Goal: Task Accomplishment & Management: Complete application form

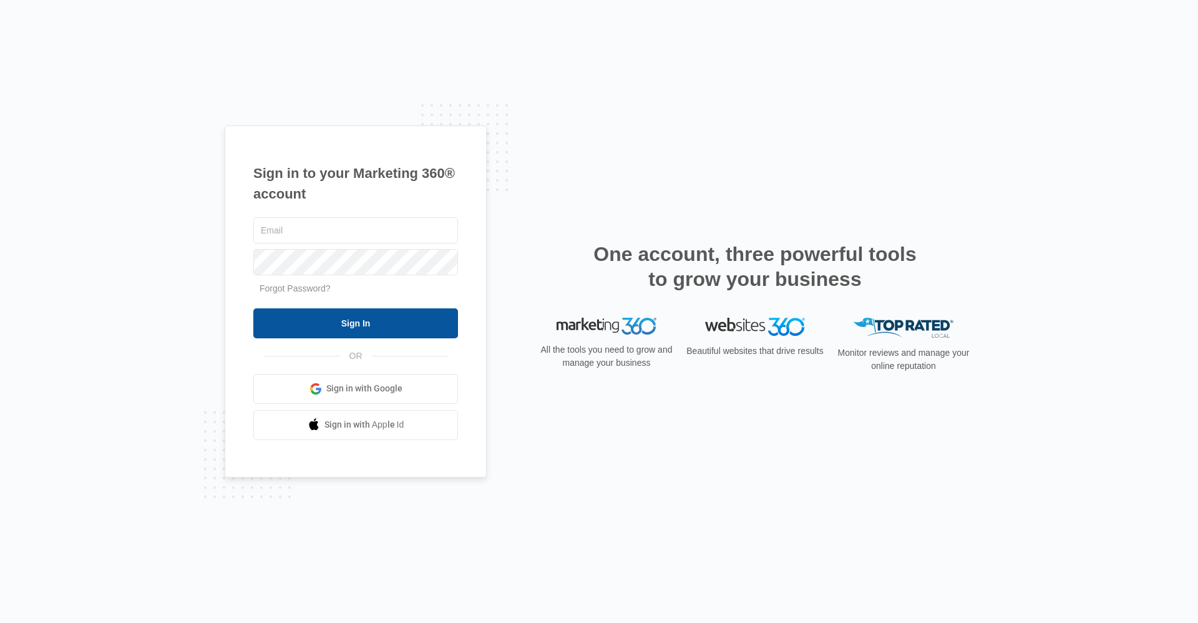
type input "[EMAIL_ADDRESS][DOMAIN_NAME]"
click at [342, 327] on input "Sign In" at bounding box center [355, 323] width 205 height 30
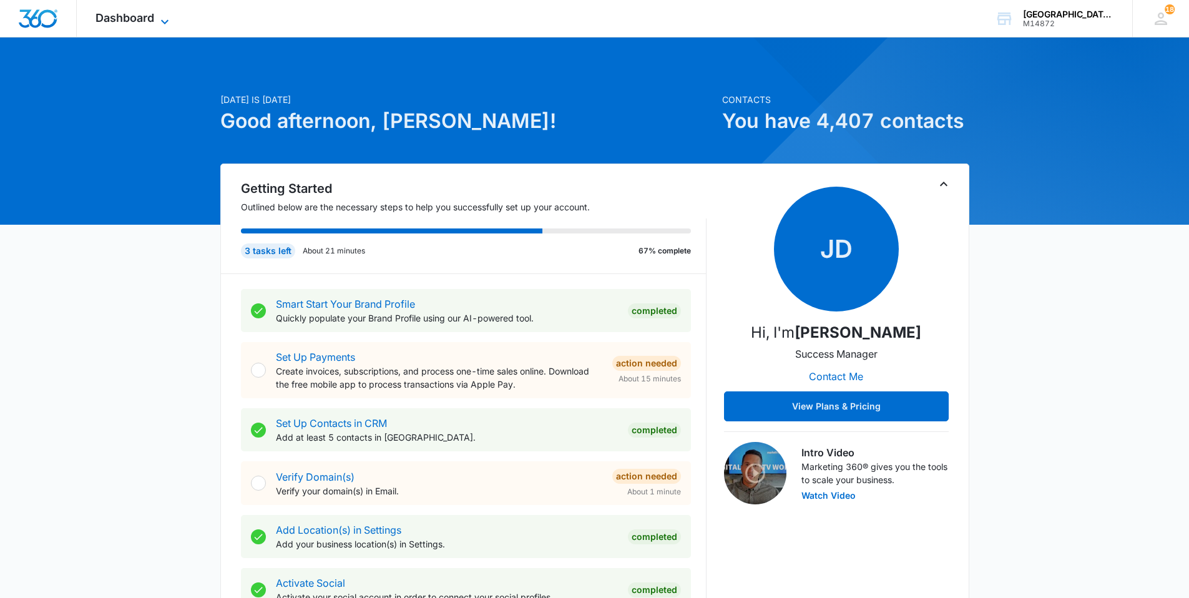
click at [121, 19] on span "Dashboard" at bounding box center [124, 17] width 59 height 13
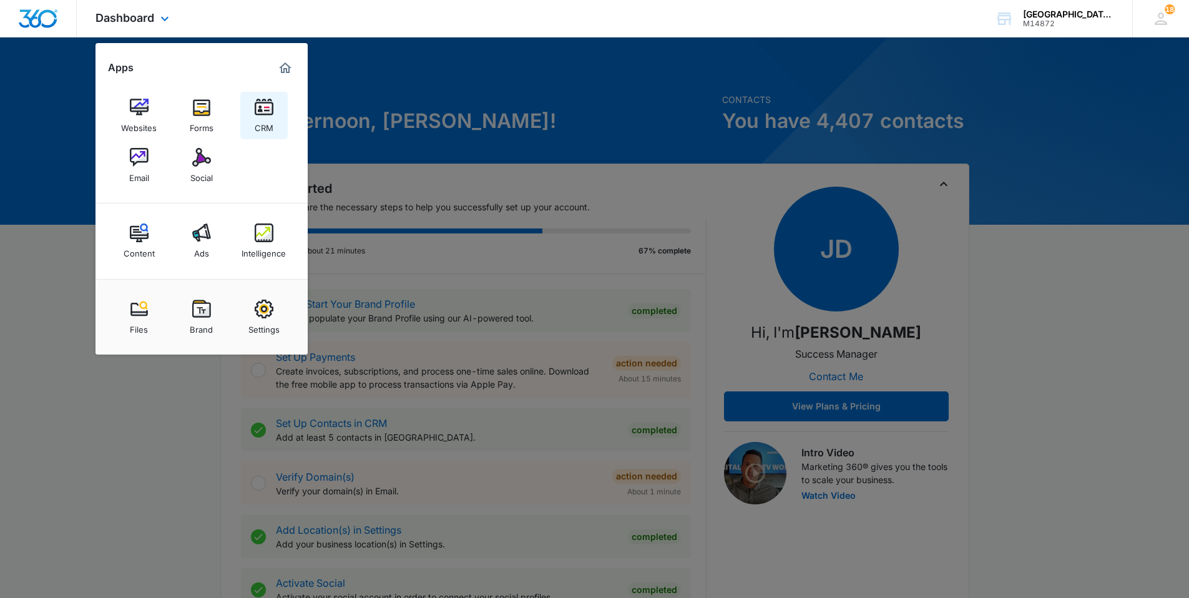
click at [266, 115] on img at bounding box center [264, 107] width 19 height 19
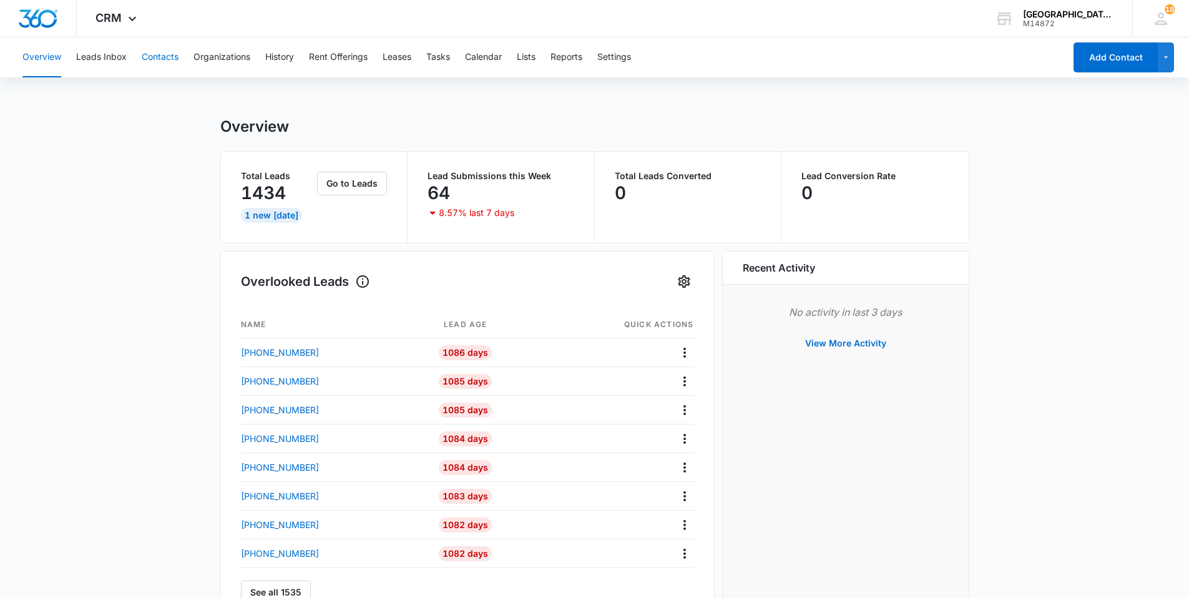
click at [161, 54] on button "Contacts" at bounding box center [160, 57] width 37 height 40
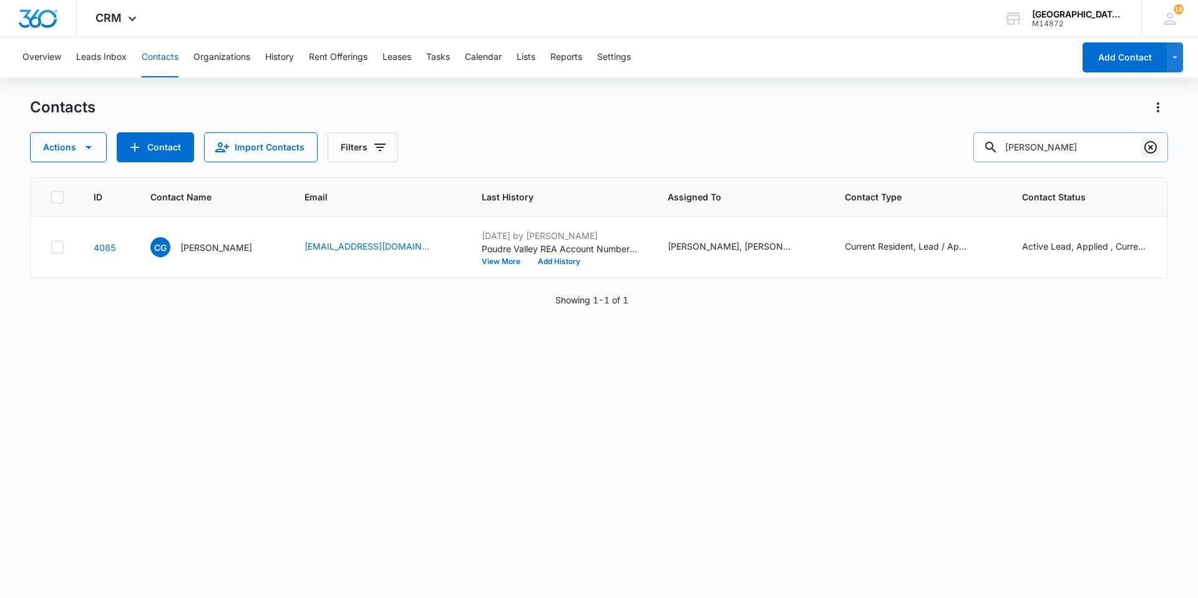
click at [1151, 150] on icon "Clear" at bounding box center [1150, 147] width 15 height 15
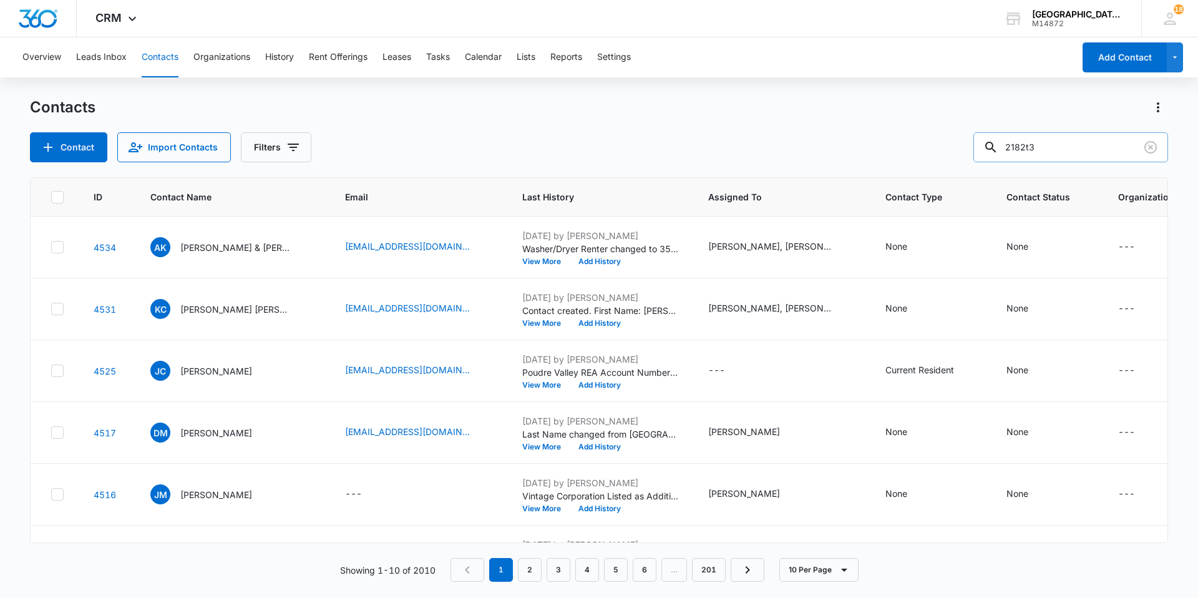
type input "2182t3"
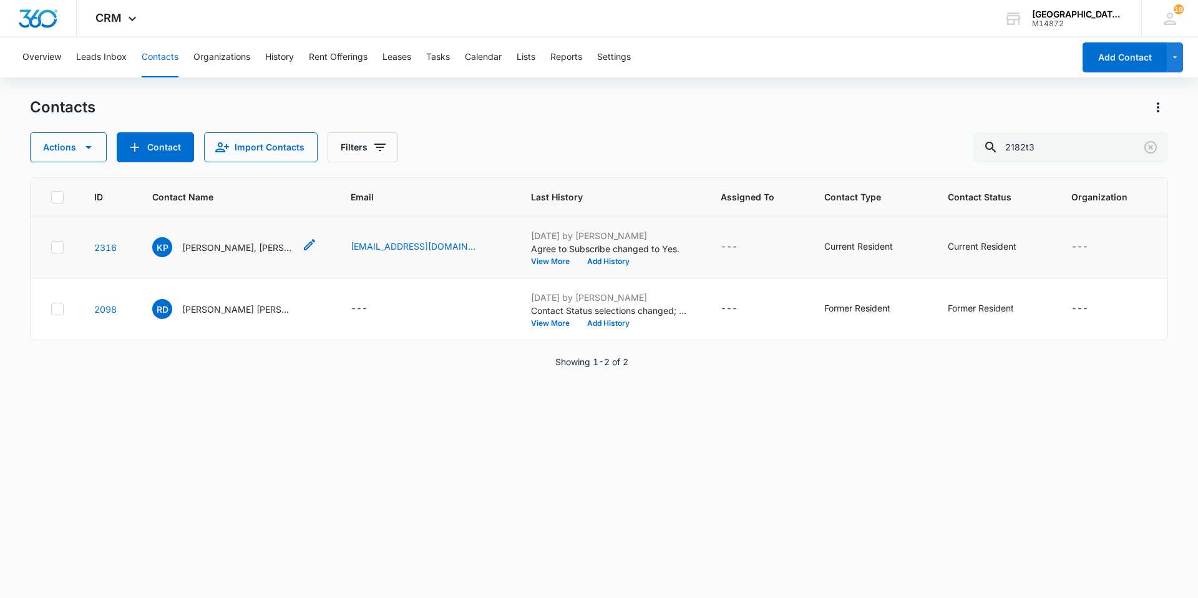
click at [252, 243] on p "[PERSON_NAME], [PERSON_NAME]" at bounding box center [238, 247] width 112 height 13
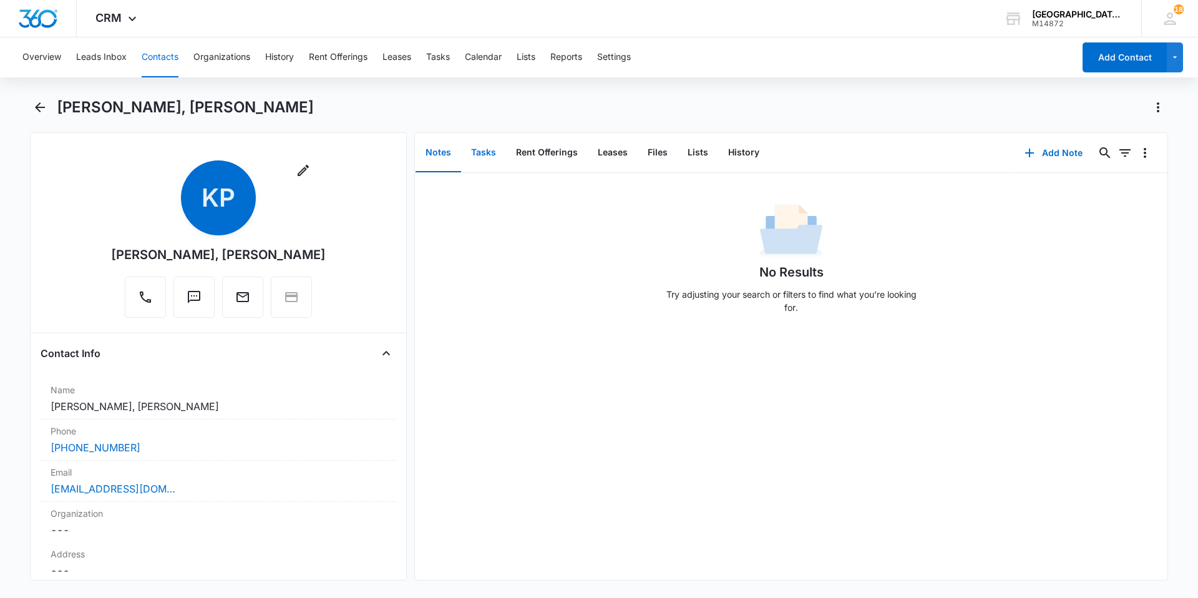
click at [488, 147] on button "Tasks" at bounding box center [483, 153] width 45 height 39
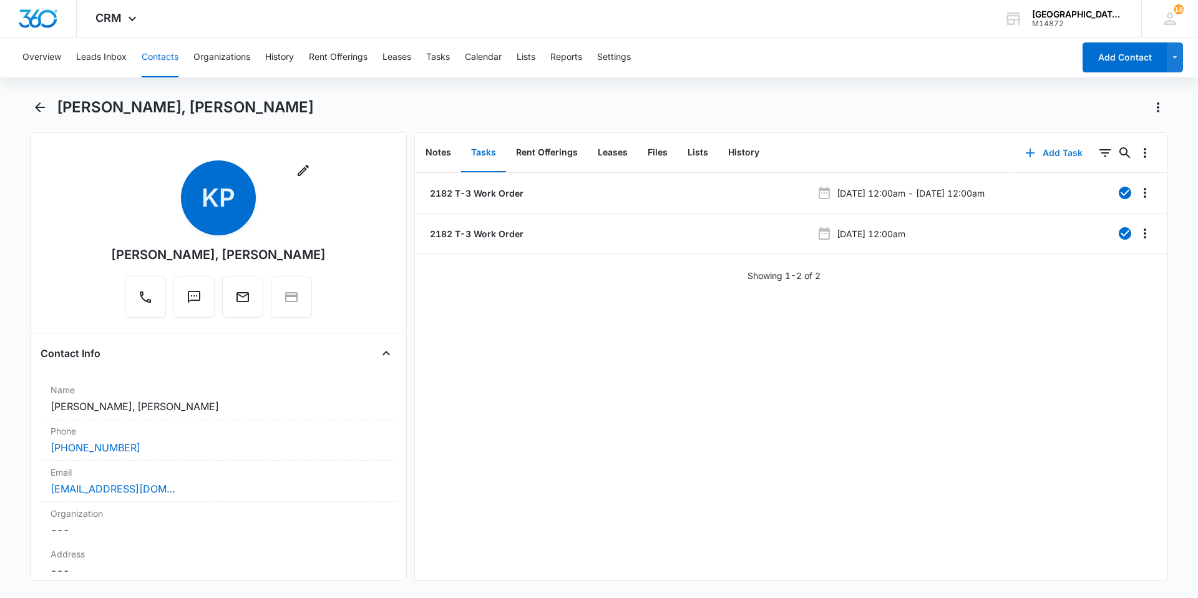
click at [1055, 155] on button "Add Task" at bounding box center [1054, 153] width 82 height 30
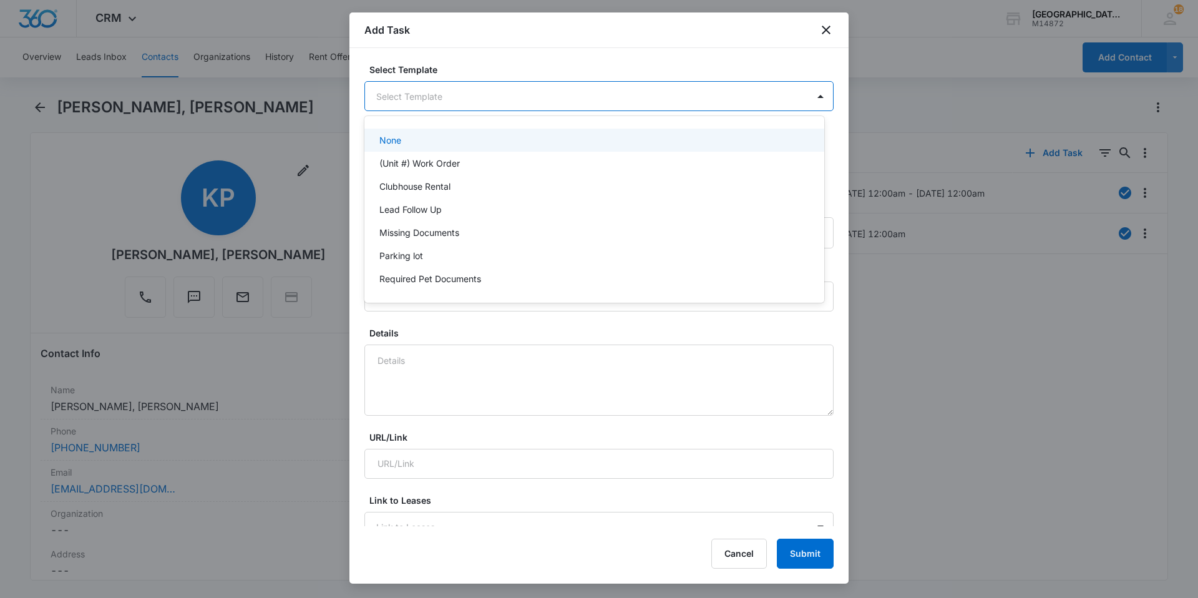
click at [441, 101] on body "CRM Apps Websites Forms CRM Email Social Content Ads Intelligence Files Brand S…" at bounding box center [599, 299] width 1198 height 598
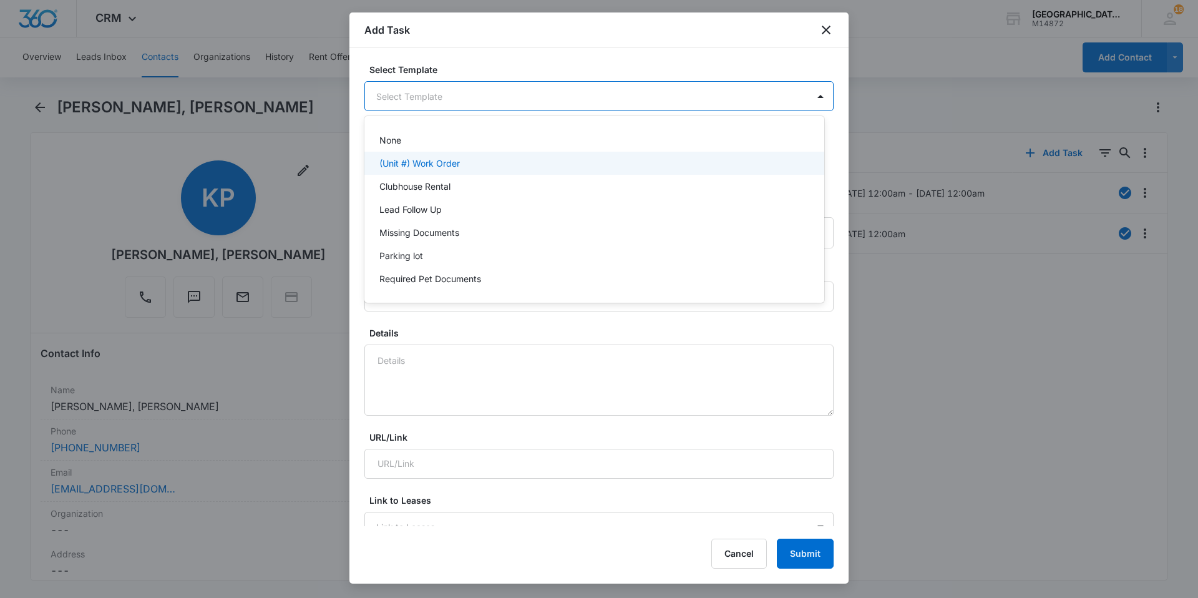
click at [430, 165] on p "(Unit #) Work Order" at bounding box center [419, 163] width 81 height 13
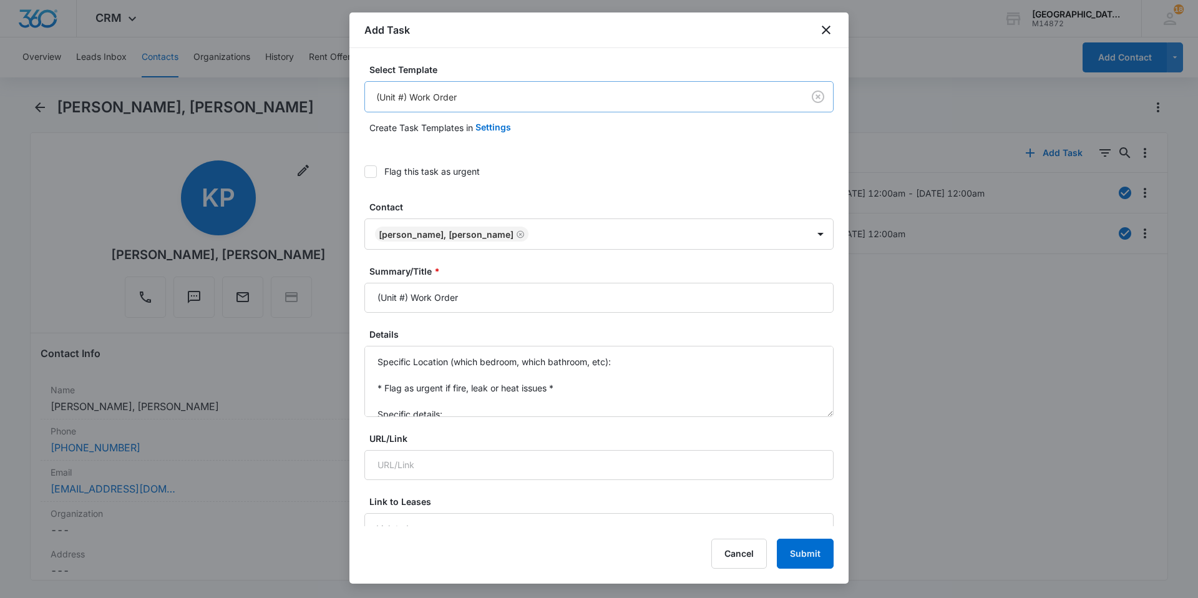
click at [405, 97] on body "CRM Apps Websites Forms CRM Email Social Content Ads Intelligence Files Brand S…" at bounding box center [599, 299] width 1198 height 598
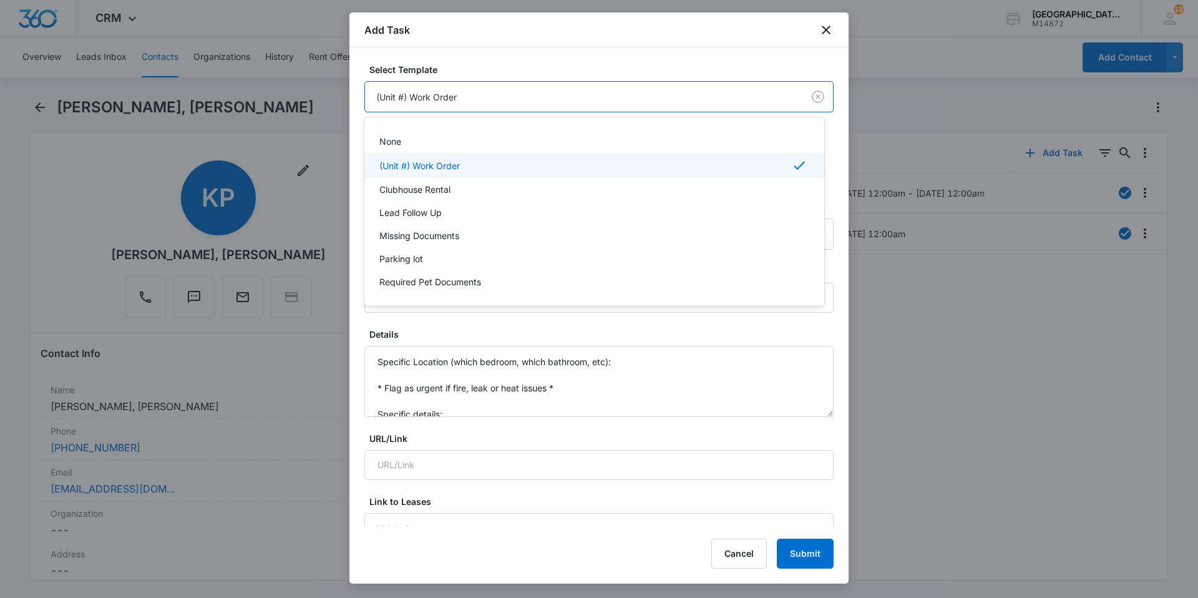
click at [406, 97] on div at bounding box center [599, 299] width 1198 height 598
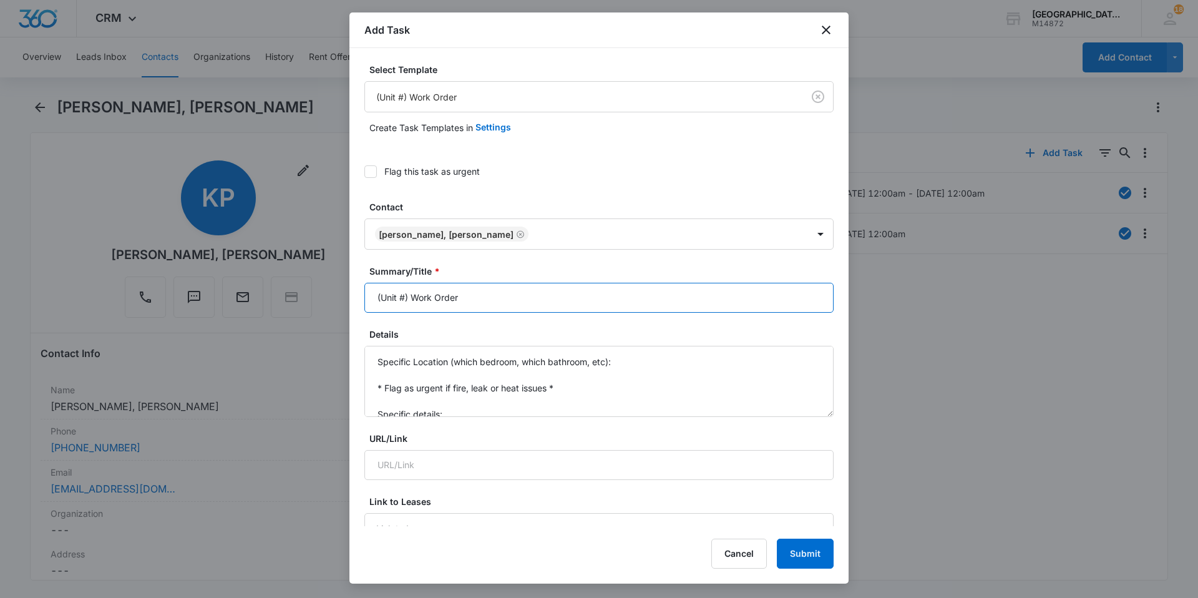
drag, startPoint x: 408, startPoint y: 295, endPoint x: 377, endPoint y: 303, distance: 31.5
click at [377, 303] on input "(Unit #) Work Order" at bounding box center [598, 298] width 469 height 30
type input "2182 T-3 Work Order"
click at [625, 364] on textarea "Specific Location (which bedroom, which bathroom, etc): * Flag as urgent if fir…" at bounding box center [598, 381] width 469 height 71
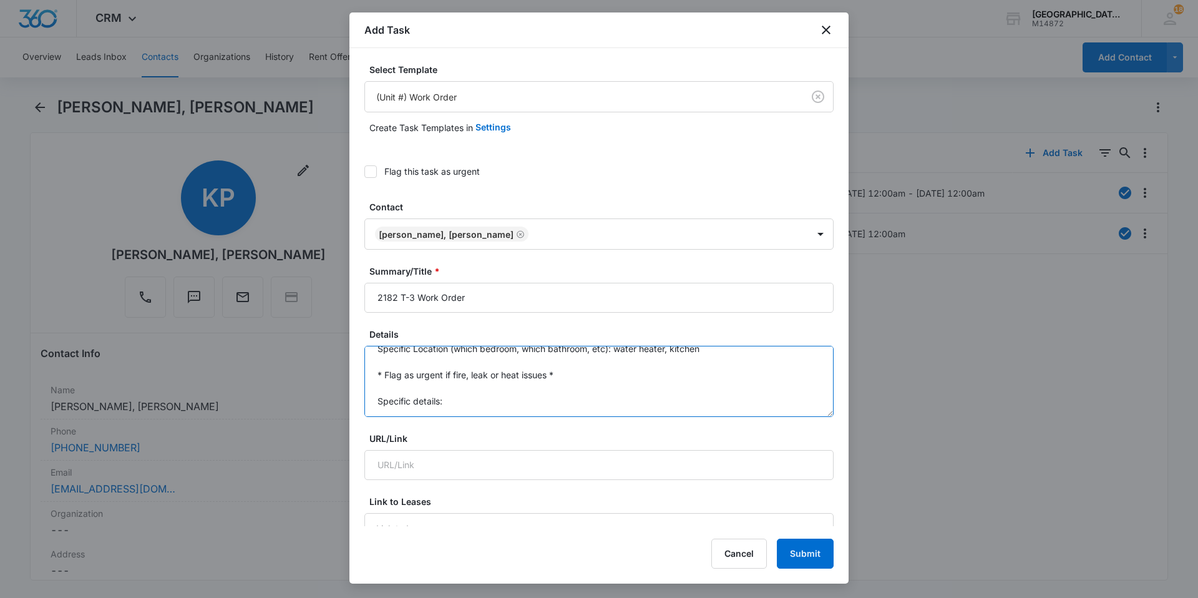
click at [487, 384] on textarea "Specific Location (which bedroom, which bathroom, etc): water heater, kitchen *…" at bounding box center [598, 381] width 469 height 71
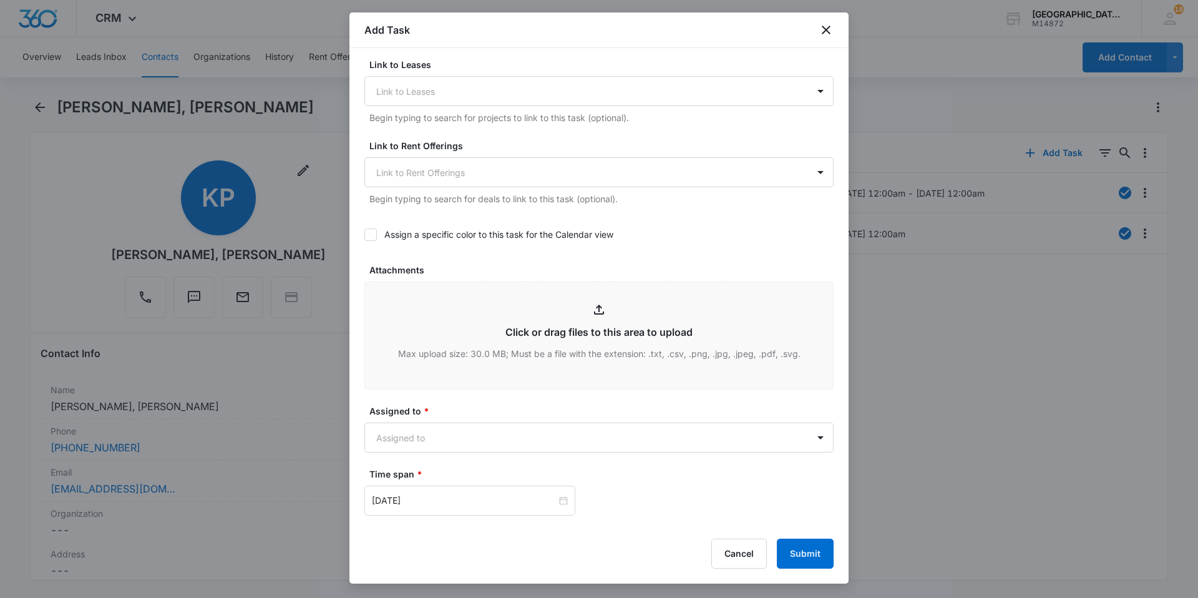
scroll to position [499, 0]
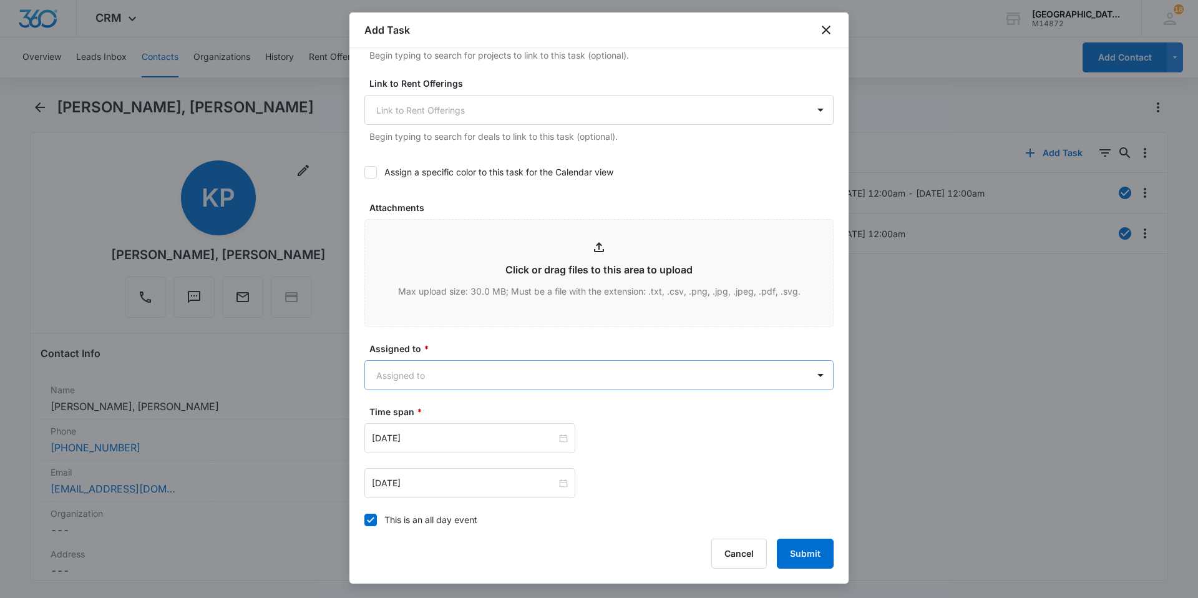
type textarea "Specific Location (which bedroom, which bathroom, etc): water heater, kitchen *…"
click at [474, 379] on body "CRM Apps Websites Forms CRM Email Social Content Ads Intelligence Files Brand S…" at bounding box center [599, 299] width 1198 height 598
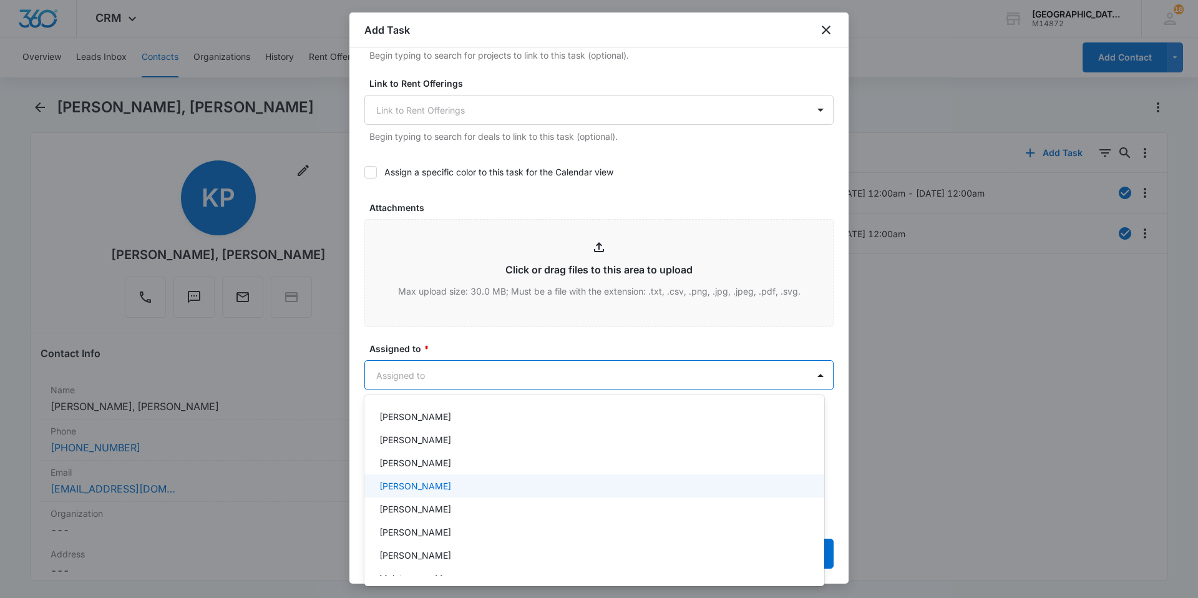
scroll to position [250, 0]
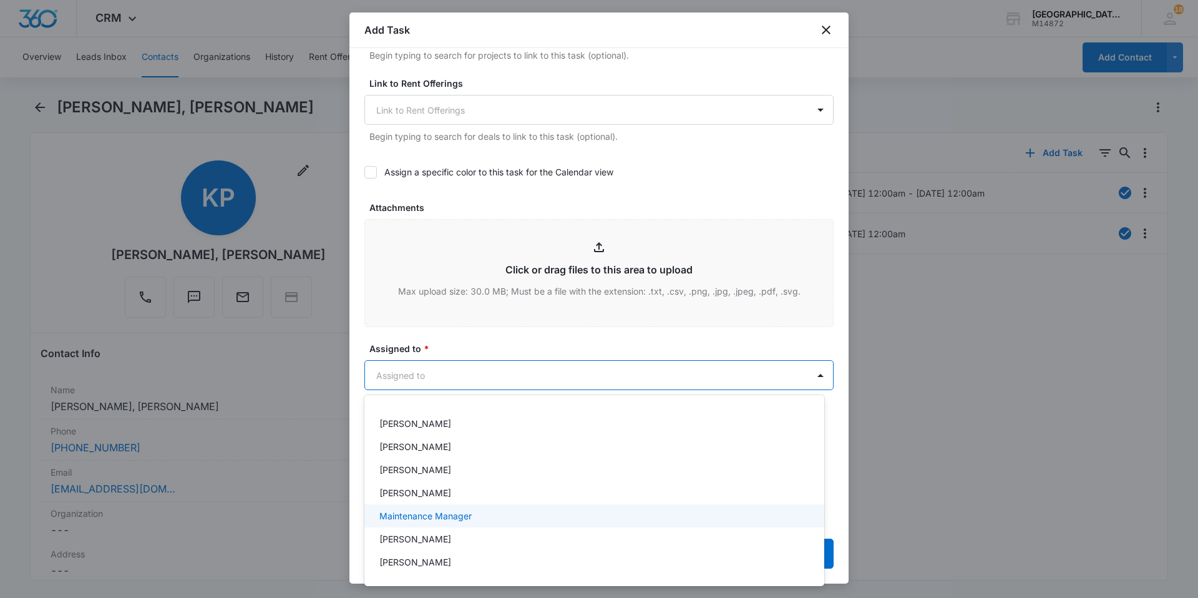
click at [435, 517] on p "Maintenance Manager" at bounding box center [425, 515] width 92 height 13
click at [535, 349] on div at bounding box center [599, 299] width 1198 height 598
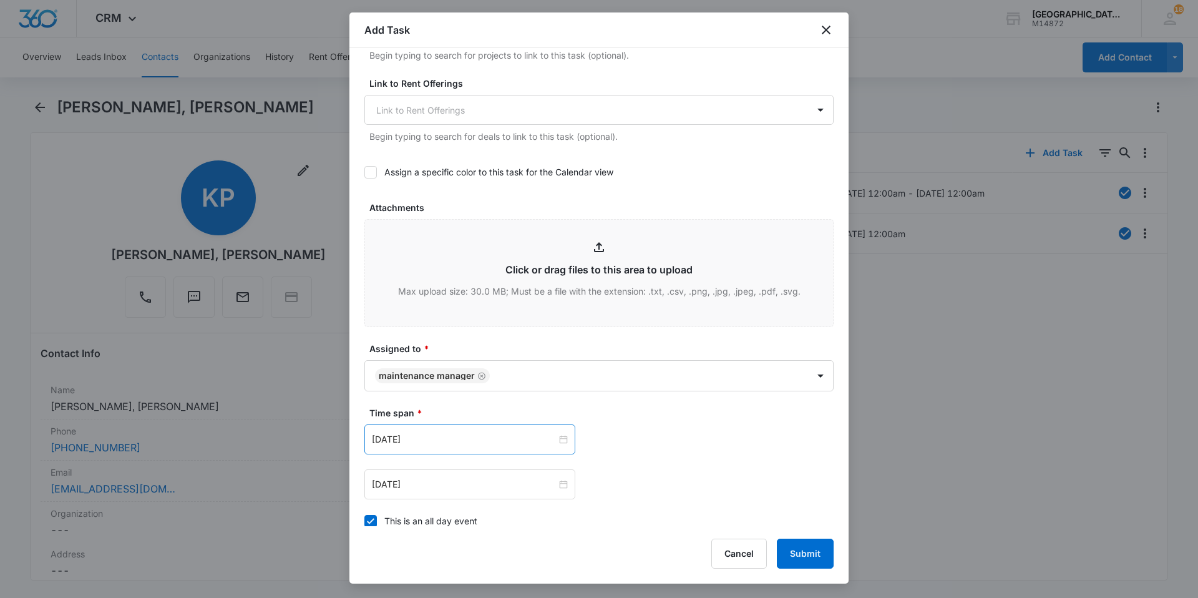
click at [517, 431] on div "[DATE]" at bounding box center [469, 439] width 211 height 30
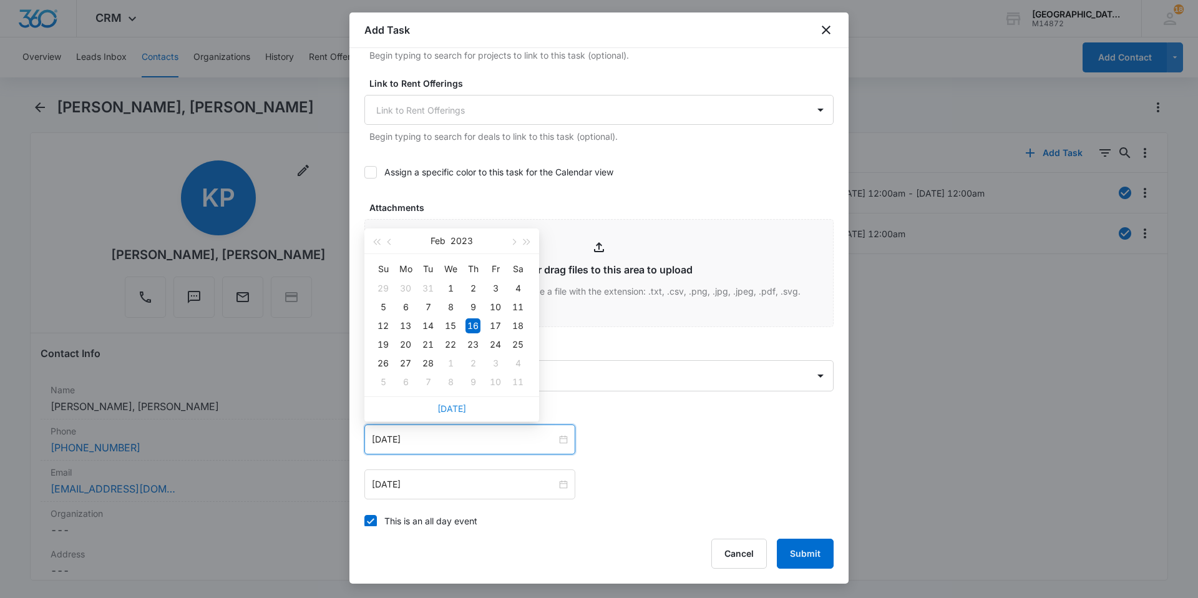
click at [459, 405] on link "[DATE]" at bounding box center [451, 408] width 29 height 11
type input "[DATE]"
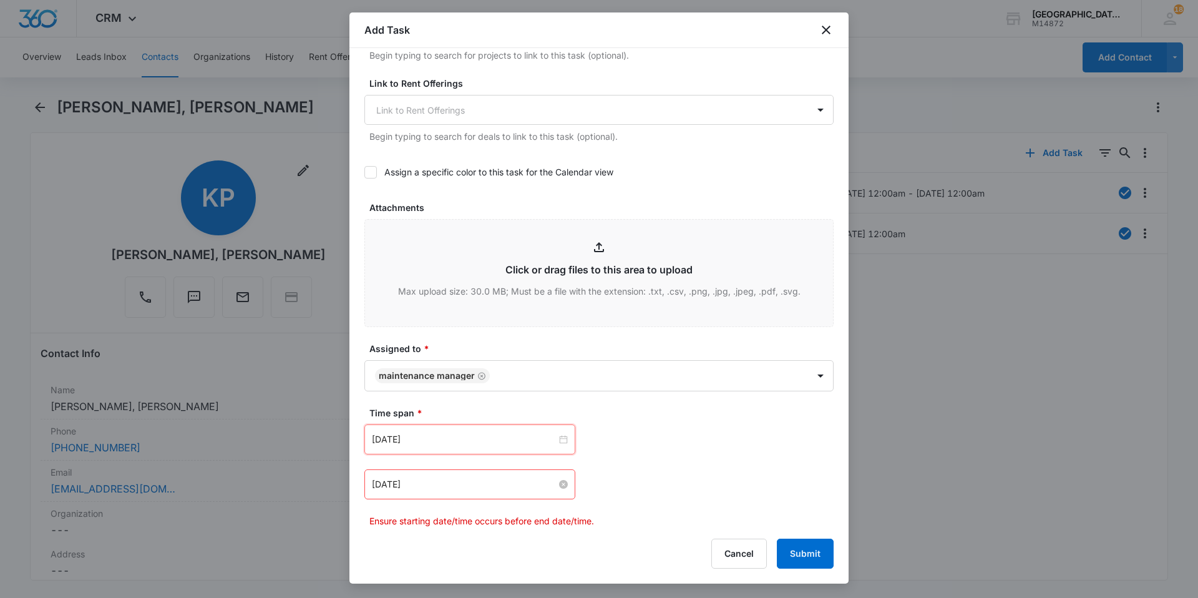
click at [455, 487] on input "[DATE]" at bounding box center [464, 484] width 185 height 14
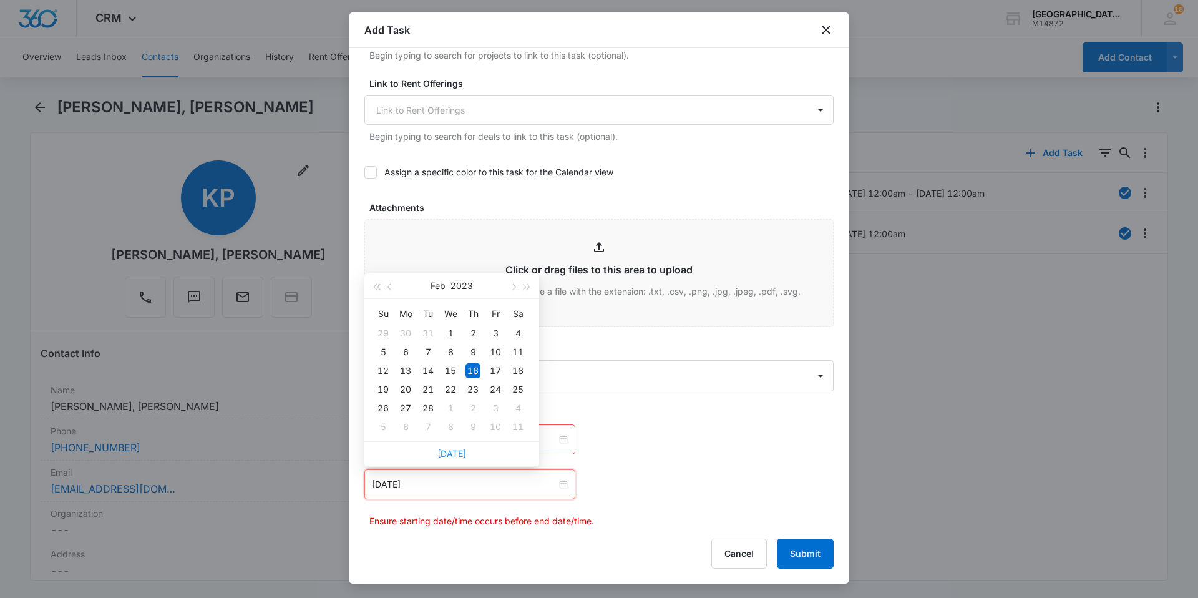
click at [452, 455] on link "[DATE]" at bounding box center [451, 453] width 29 height 11
type input "[DATE]"
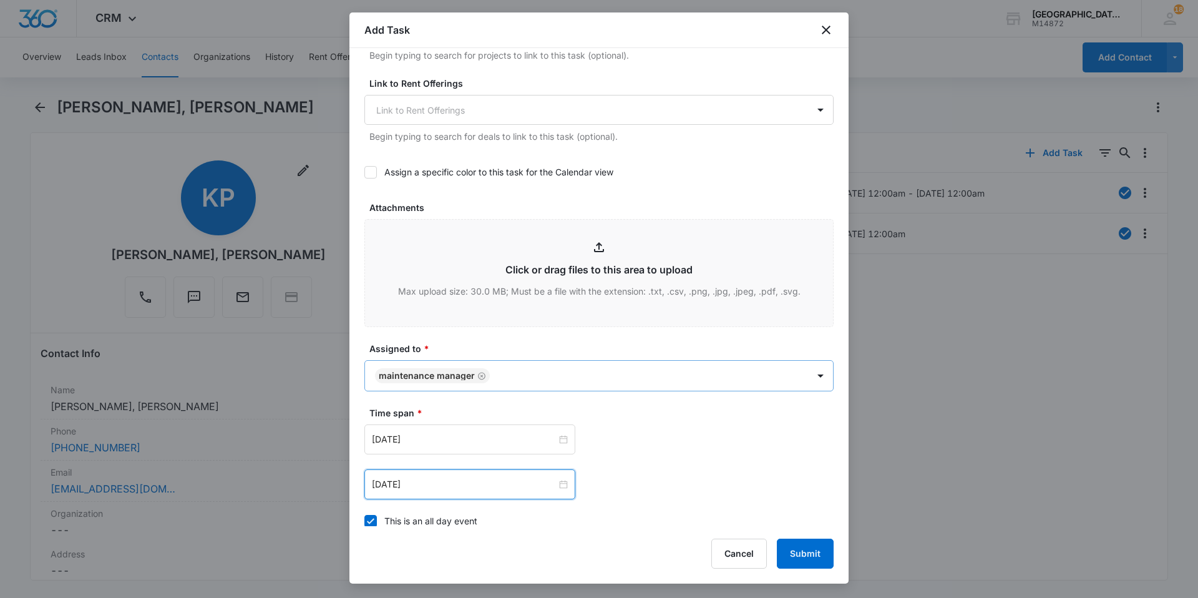
click at [478, 377] on icon "Remove Maintenance Manager" at bounding box center [481, 375] width 9 height 9
click at [478, 377] on body "CRM Apps Websites Forms CRM Email Social Content Ads Intelligence Files Brand S…" at bounding box center [599, 299] width 1198 height 598
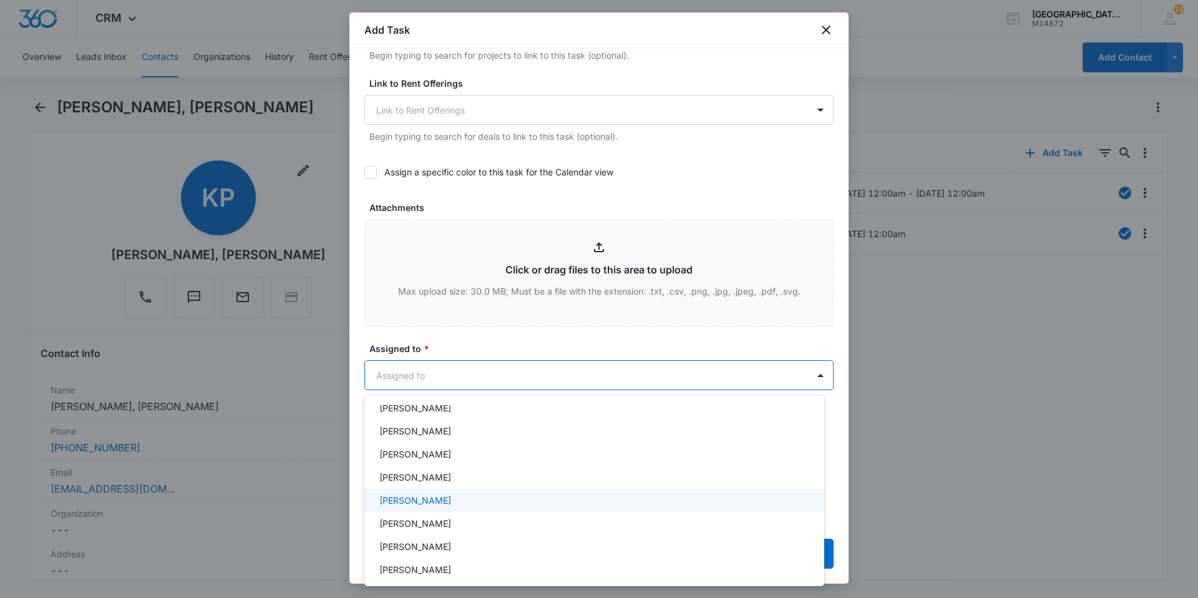
scroll to position [125, 0]
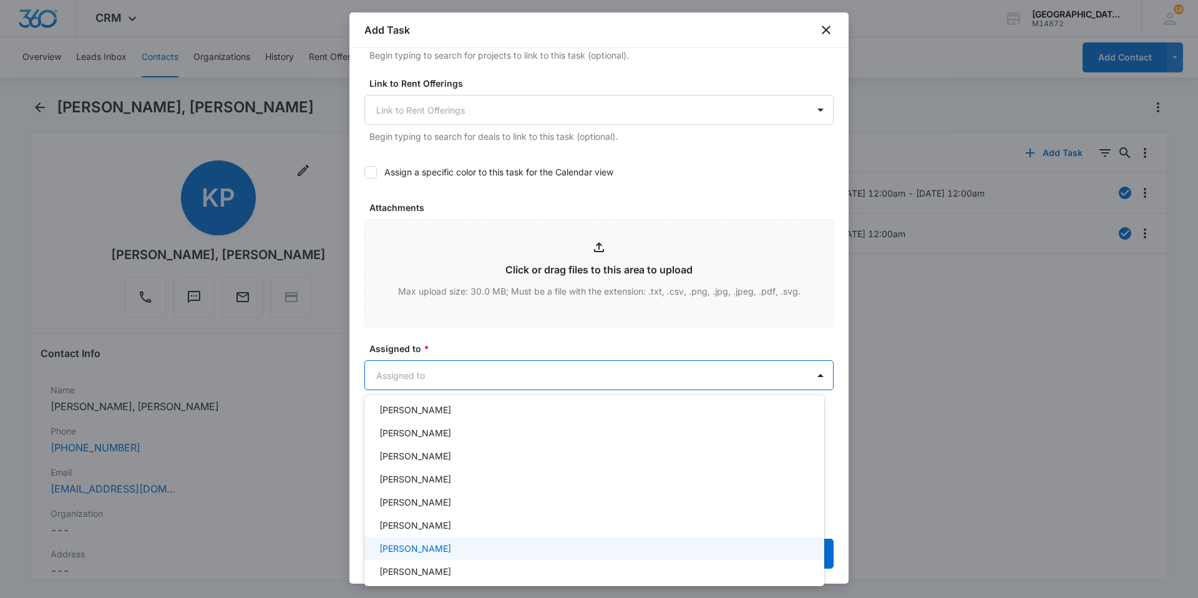
click at [421, 545] on p "[PERSON_NAME]" at bounding box center [415, 548] width 72 height 13
click at [498, 346] on div at bounding box center [599, 299] width 1198 height 598
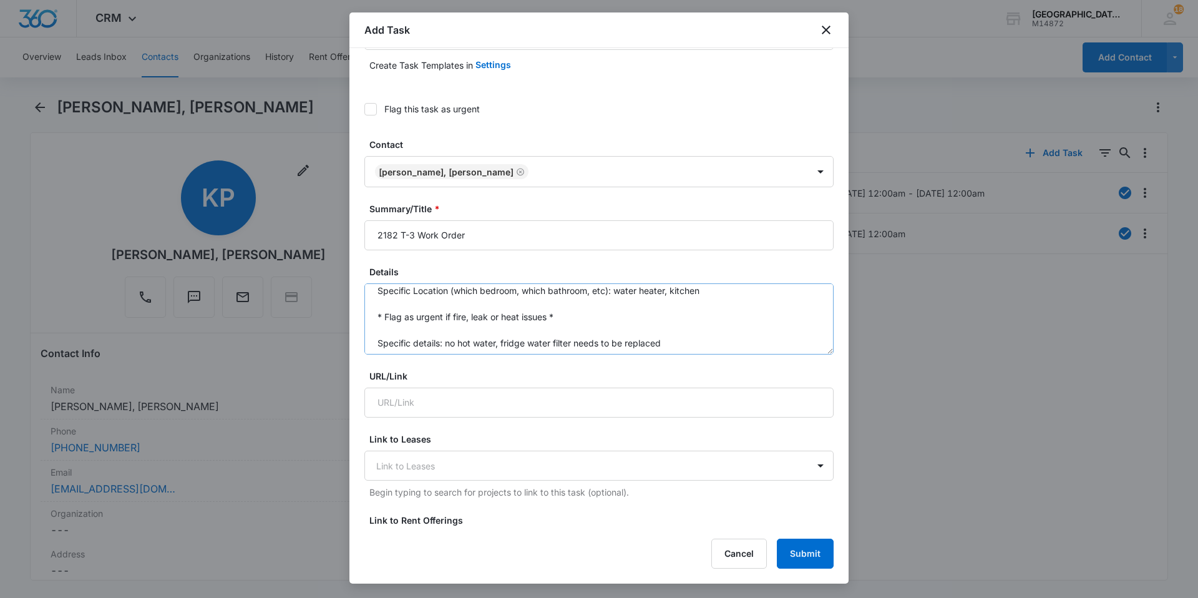
scroll to position [0, 0]
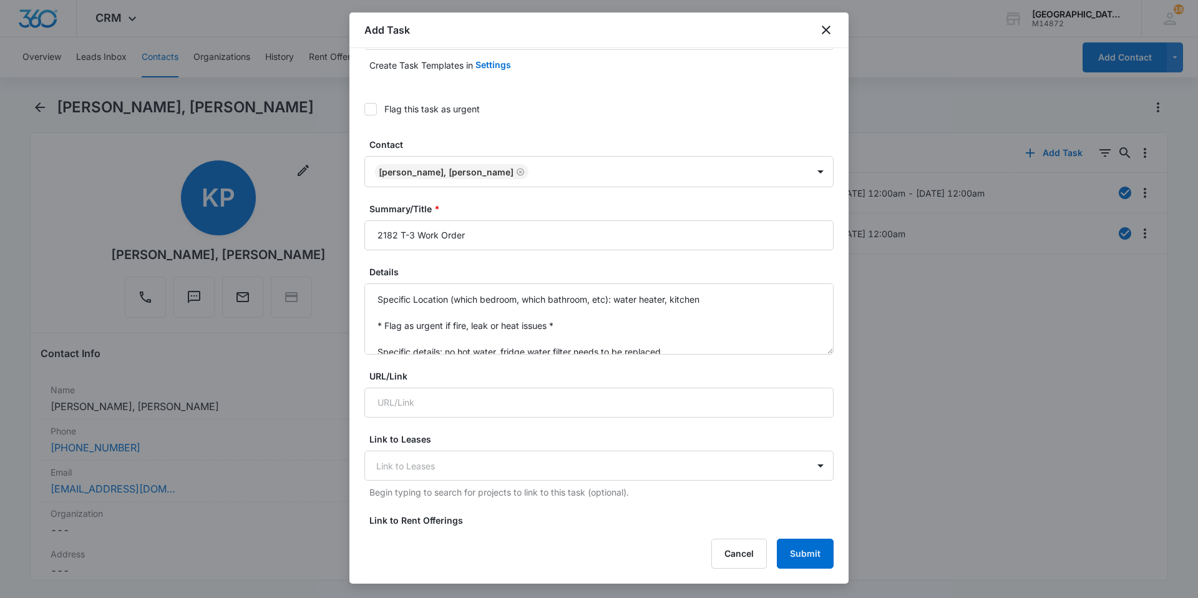
click at [369, 105] on icon at bounding box center [370, 109] width 11 height 11
click at [364, 109] on input "Flag this task as urgent" at bounding box center [364, 109] width 0 height 0
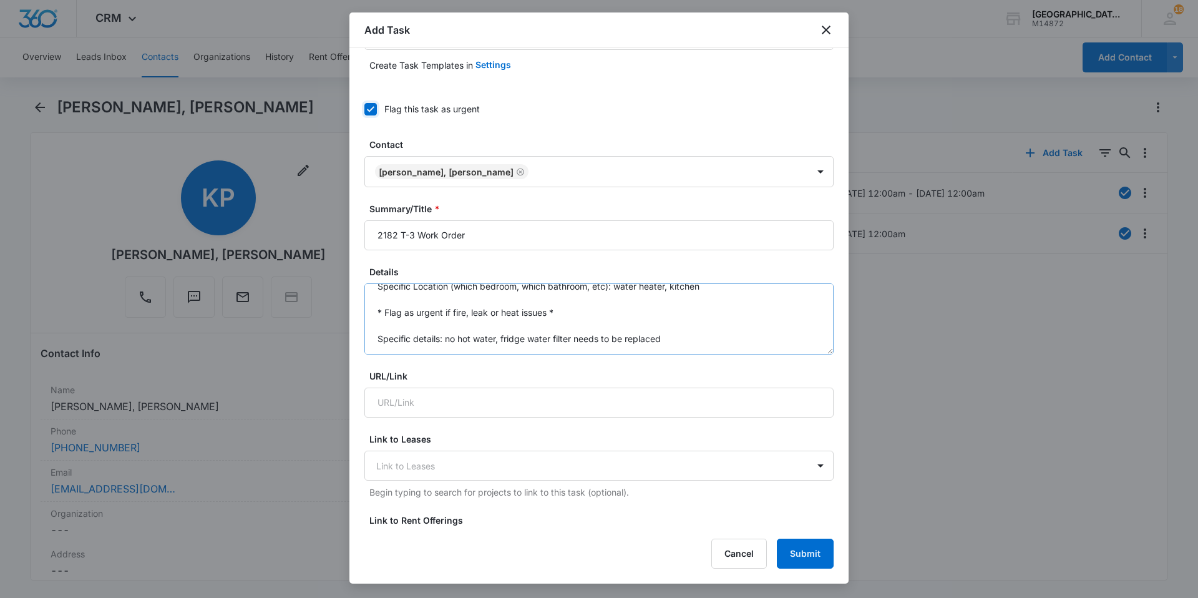
scroll to position [26, 0]
click at [674, 326] on textarea "Specific Location (which bedroom, which bathroom, etc): water heater, kitchen *…" at bounding box center [598, 318] width 469 height 71
drag, startPoint x: 672, startPoint y: 328, endPoint x: 497, endPoint y: 331, distance: 174.8
click at [497, 331] on textarea "Specific Location (which bedroom, which bathroom, etc): water heater, kitchen *…" at bounding box center [598, 318] width 469 height 71
click at [667, 336] on textarea "Specific Location (which bedroom, which bathroom, etc): water heater, kitchen *…" at bounding box center [598, 318] width 469 height 71
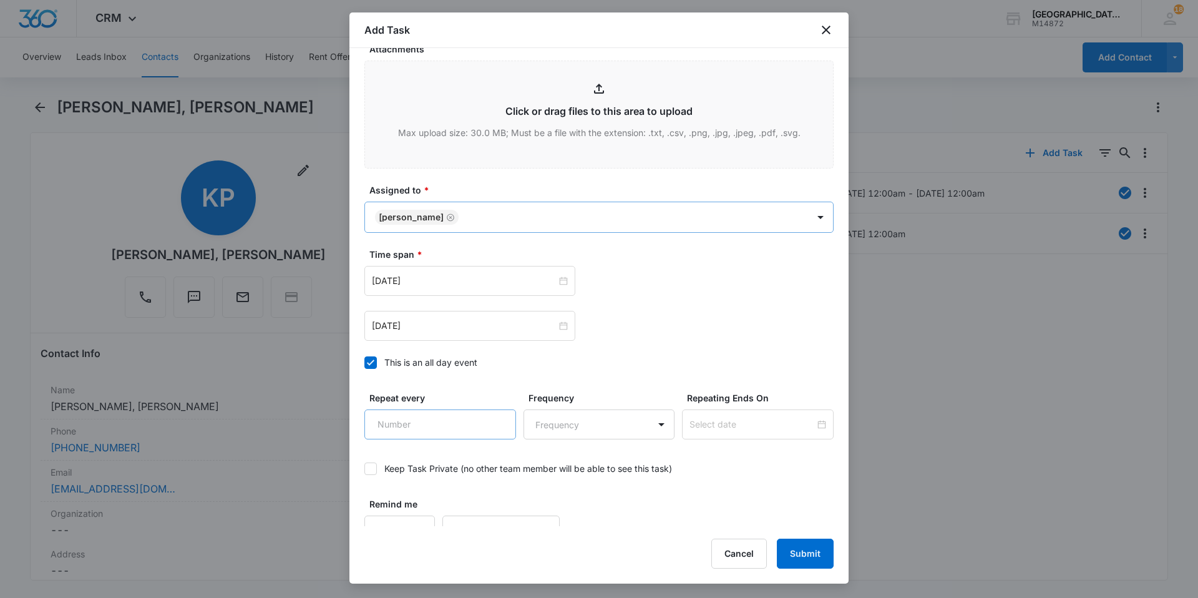
scroll to position [677, 0]
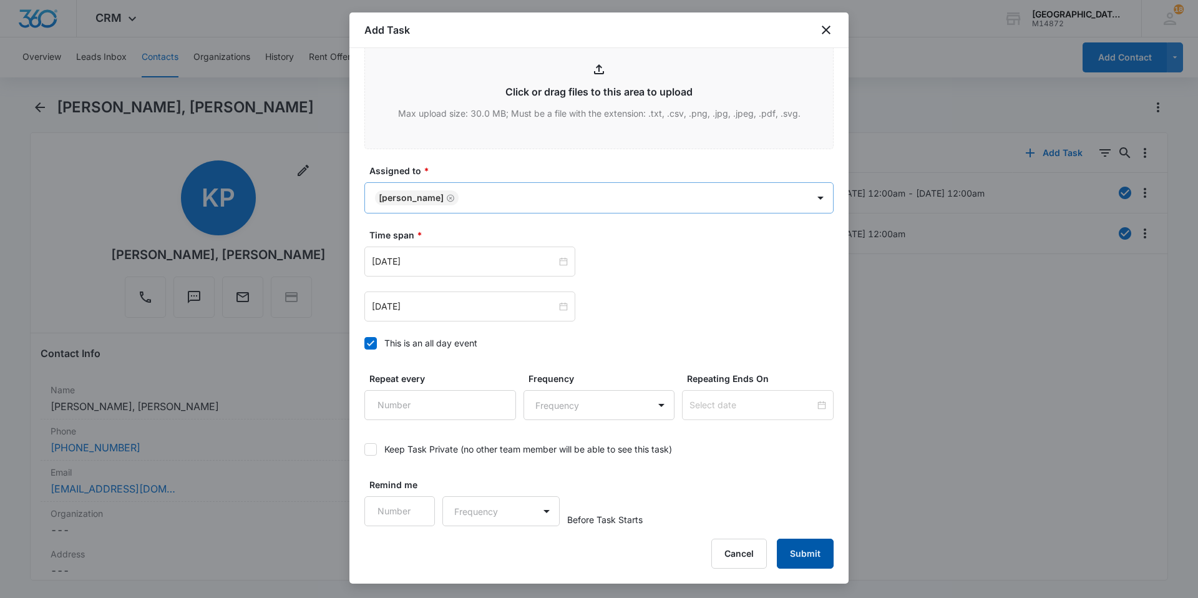
click at [793, 549] on button "Submit" at bounding box center [805, 554] width 57 height 30
